Goal: Complete application form

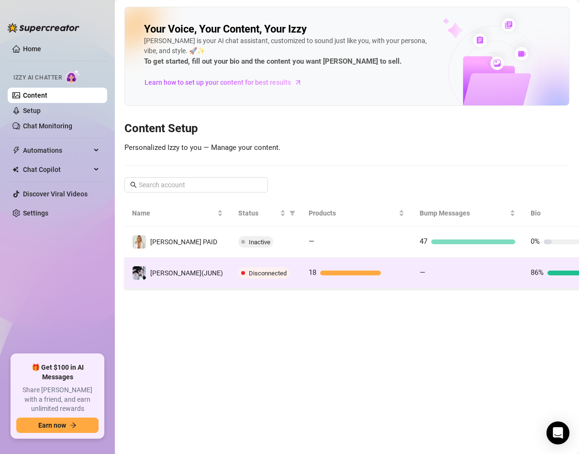
click at [301, 280] on td "18" at bounding box center [356, 273] width 111 height 31
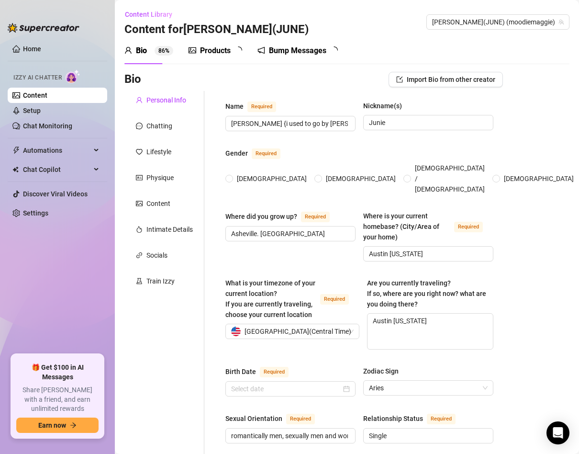
type input "[PERSON_NAME] {i used to go by [PERSON_NAME], but i felt like i needed a change…"
type input "Junie"
type input "Asheville. [GEOGRAPHIC_DATA]"
type input "Austin [US_STATE]"
type textarea "Austin [US_STATE]"
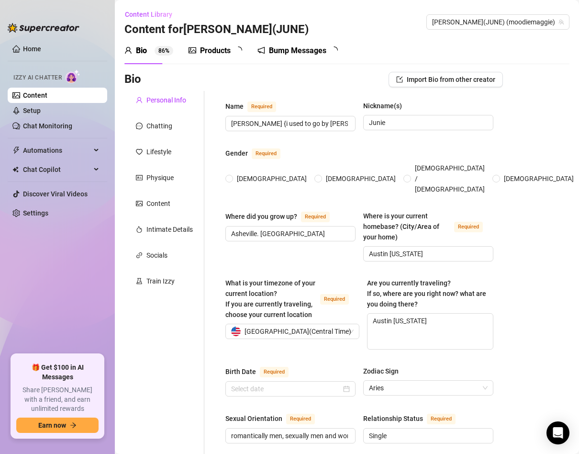
type input "romantically men, sexually men and women"
type input "Single"
type input "lots of older silbings"
type input "No"
type input "long haired cat named misa, ball python named bean"
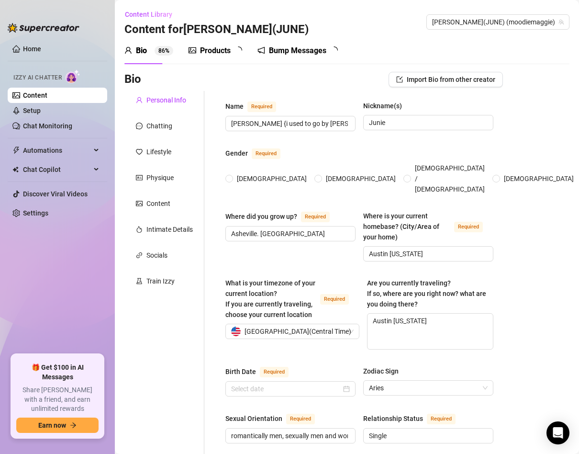
type input "social media, modeling, OF"
type input "2 years at UCF for bio med"
type input "beingpositive, affirmations work"
type textarea "i want to do murals for the city"
type textarea "blew up from portrait modelling 6 years agoo andkept at social media after that"
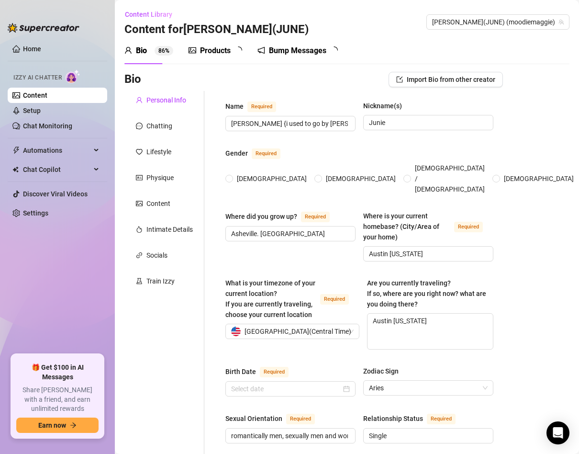
type textarea "flirty, [PERSON_NAME], empathetic in nature, kind, sexual, smart"
radio input "true"
type input "[DATE]"
